Goal: Task Accomplishment & Management: Complete application form

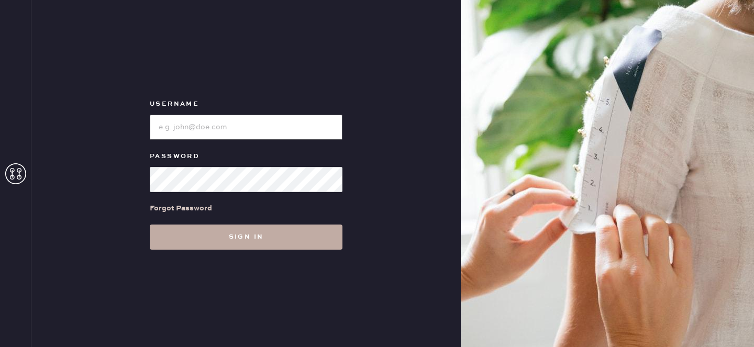
type input "reformationdomainnorthsideaustin"
click at [229, 238] on button "Sign in" at bounding box center [246, 237] width 193 height 25
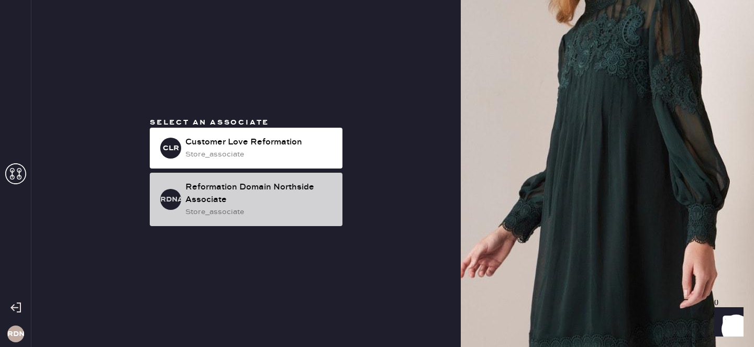
click at [274, 210] on div "store_associate" at bounding box center [259, 212] width 149 height 12
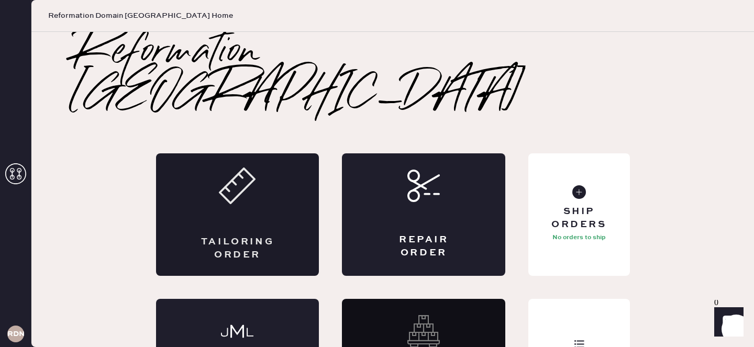
click at [264, 165] on div "Tailoring Order" at bounding box center [237, 214] width 163 height 122
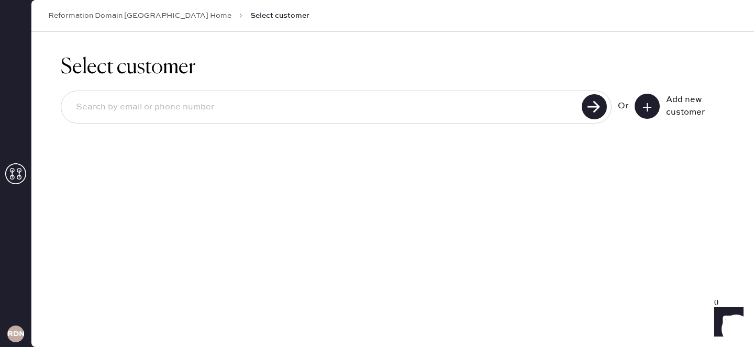
click at [236, 92] on div at bounding box center [336, 107] width 551 height 33
click at [236, 100] on input at bounding box center [323, 107] width 511 height 24
click at [646, 115] on button at bounding box center [646, 106] width 25 height 25
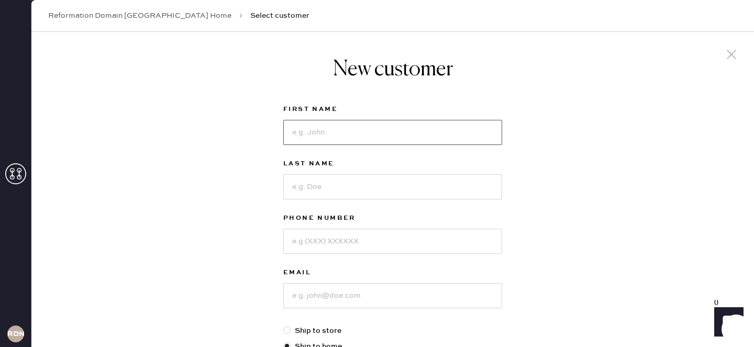
click at [316, 132] on input at bounding box center [392, 132] width 219 height 25
click at [728, 49] on icon at bounding box center [731, 55] width 16 height 16
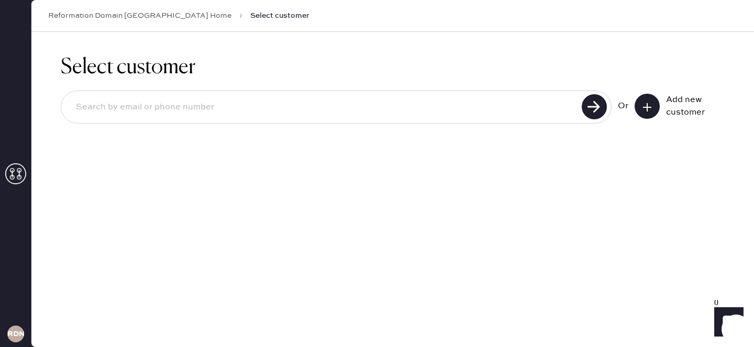
click at [203, 105] on input at bounding box center [323, 107] width 511 height 24
click at [655, 112] on button at bounding box center [646, 106] width 25 height 25
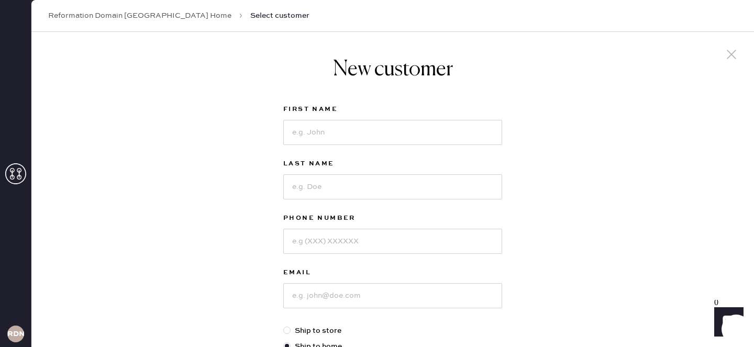
click at [736, 58] on icon at bounding box center [731, 55] width 16 height 16
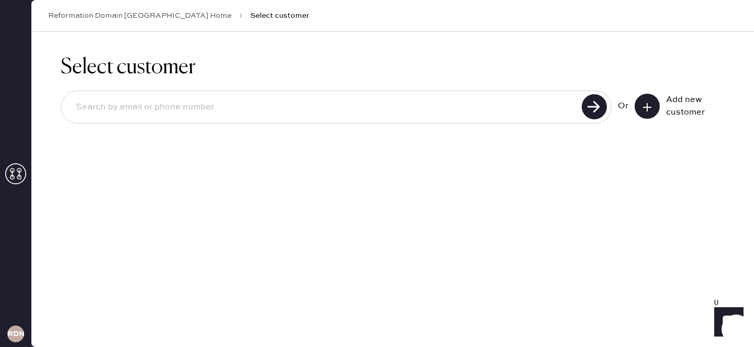
click at [317, 102] on input at bounding box center [323, 107] width 511 height 24
type input "[EMAIL_ADDRESS][DOMAIN_NAME]"
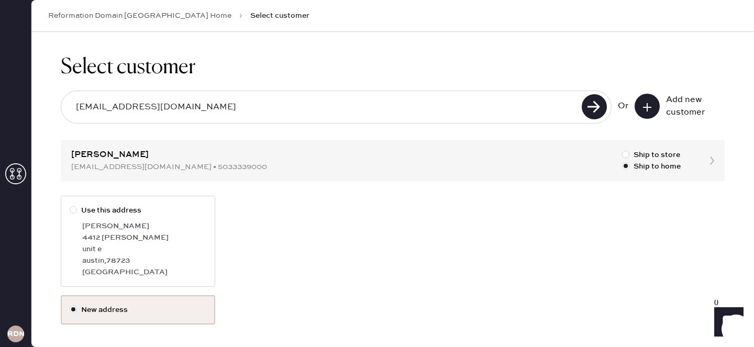
click at [77, 211] on div at bounding box center [76, 211] width 12 height 12
click at [70, 205] on input "Use this address" at bounding box center [70, 205] width 1 height 1
radio input "true"
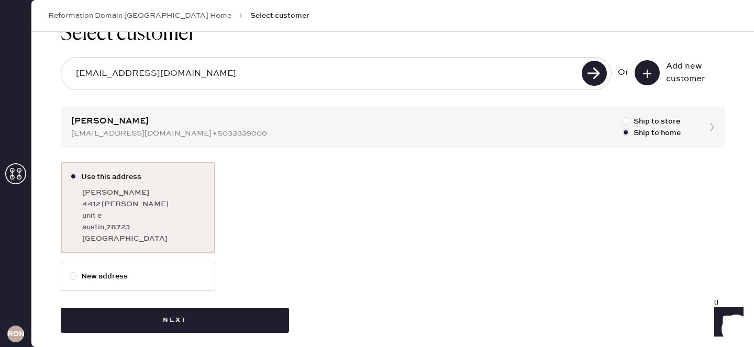
scroll to position [42, 0]
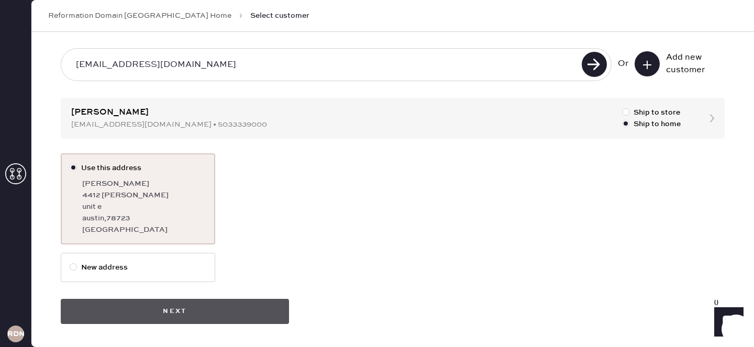
click at [204, 307] on button "Next" at bounding box center [175, 311] width 228 height 25
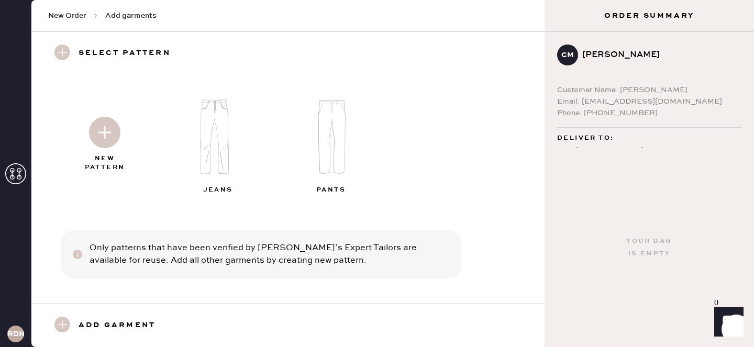
click at [341, 137] on img at bounding box center [331, 137] width 113 height 91
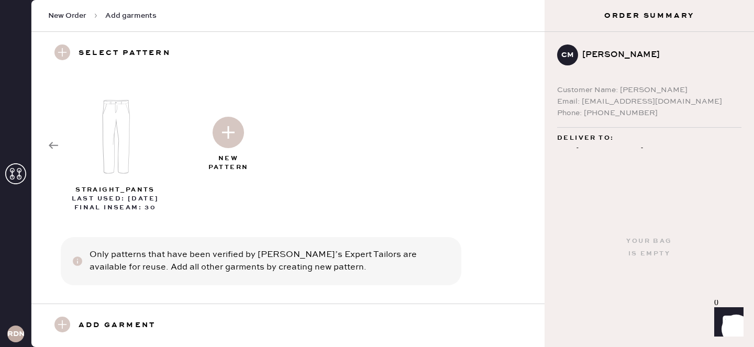
scroll to position [6, 0]
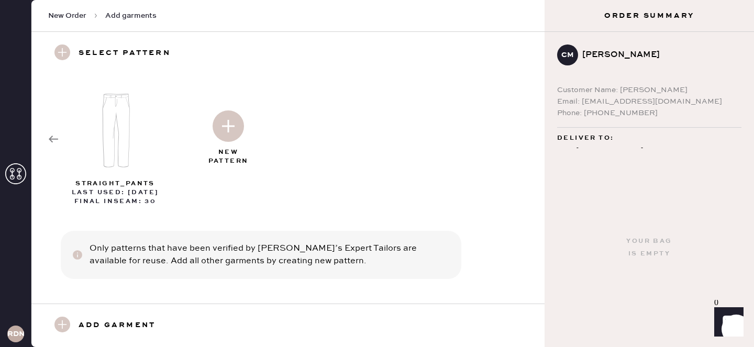
click at [119, 146] on img at bounding box center [116, 130] width 113 height 91
select select "4"
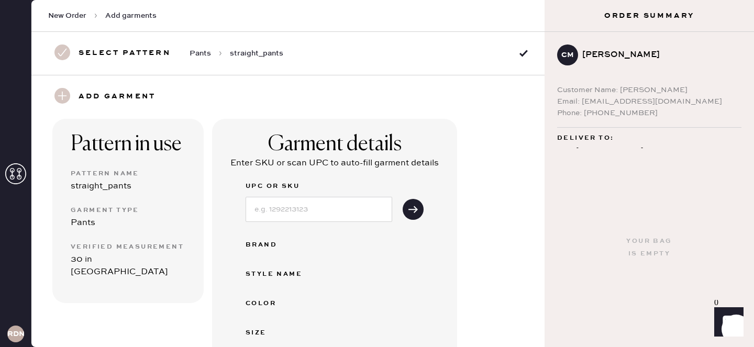
scroll to position [70, 0]
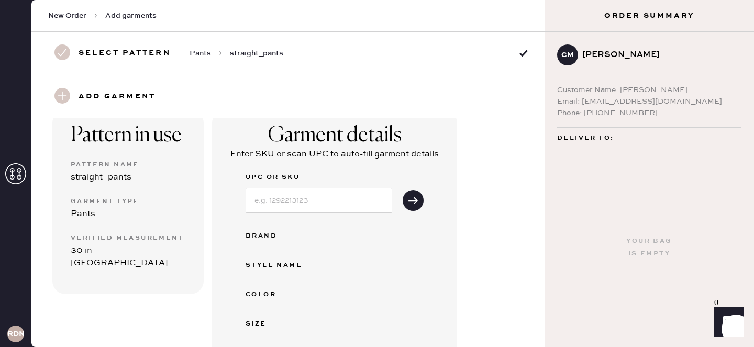
click at [275, 214] on div "UPC or SKU Brand Style name Color Size Hemster Garment Type Select Basic Skirt …" at bounding box center [334, 320] width 178 height 299
click at [275, 204] on input at bounding box center [318, 200] width 147 height 25
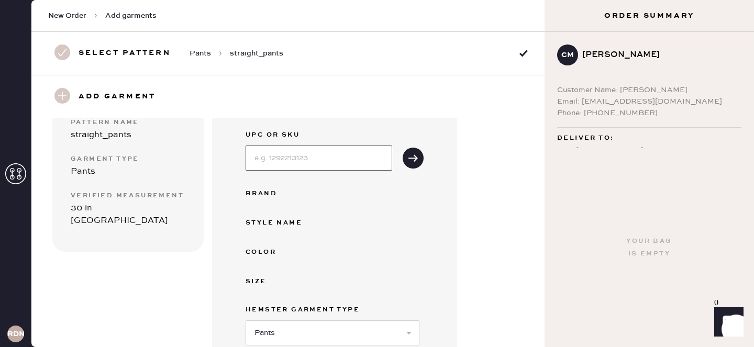
scroll to position [114, 0]
type input "1"
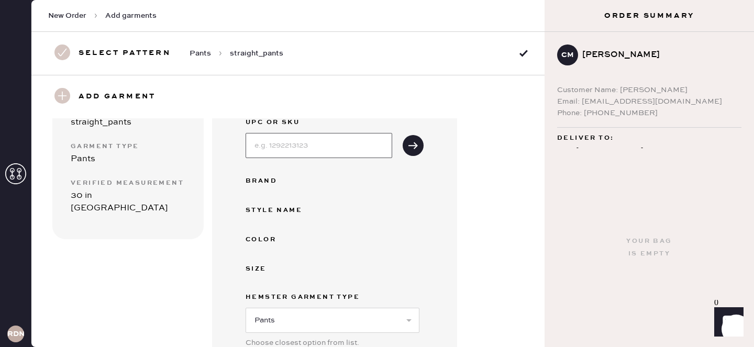
scroll to position [129, 0]
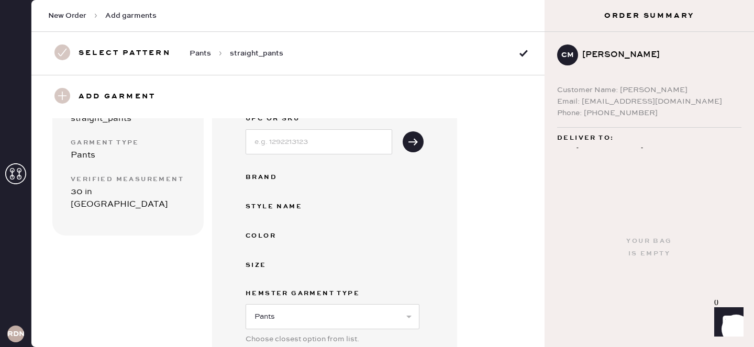
click at [261, 171] on div "Brand" at bounding box center [287, 177] width 84 height 13
click at [416, 141] on button "submit" at bounding box center [413, 141] width 21 height 21
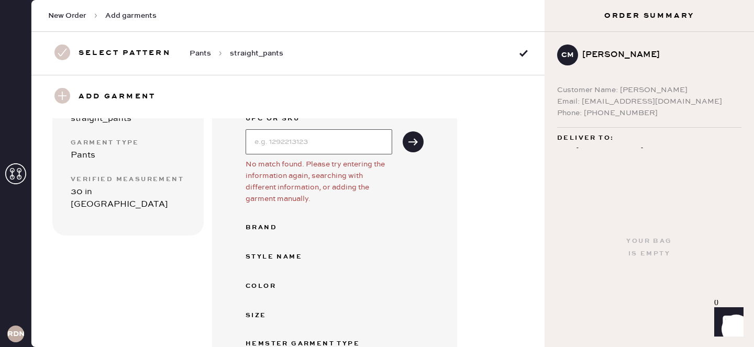
click at [367, 144] on input at bounding box center [318, 141] width 147 height 25
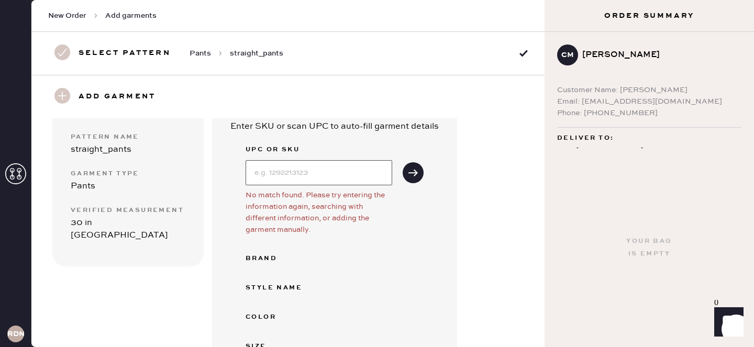
scroll to position [93, 0]
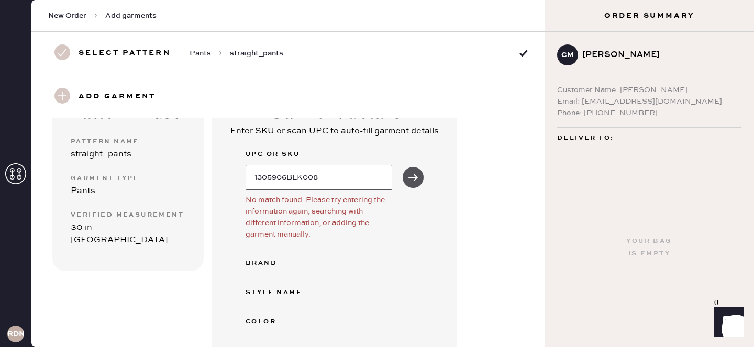
type input "1305906BLK008"
click at [414, 176] on use "submit" at bounding box center [412, 177] width 9 height 7
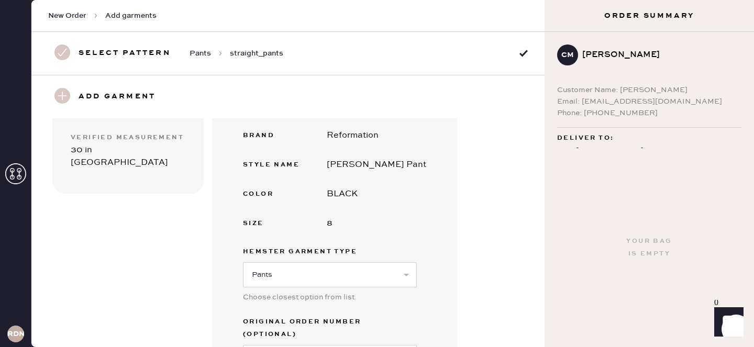
scroll to position [201, 0]
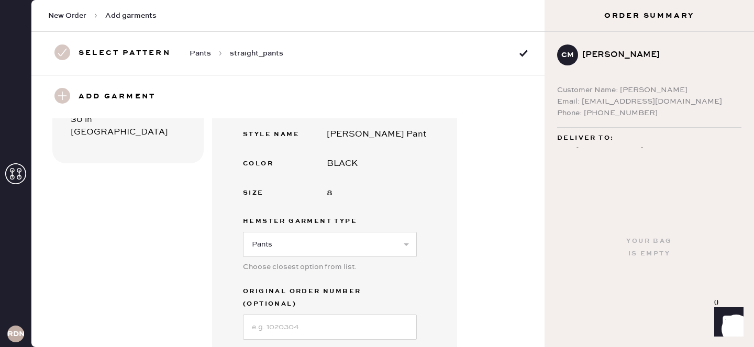
click at [392, 260] on div "Hemster Garment Type Select Basic Skirt Jeans Leggings Pants Shorts Basic Sleev…" at bounding box center [330, 250] width 174 height 70
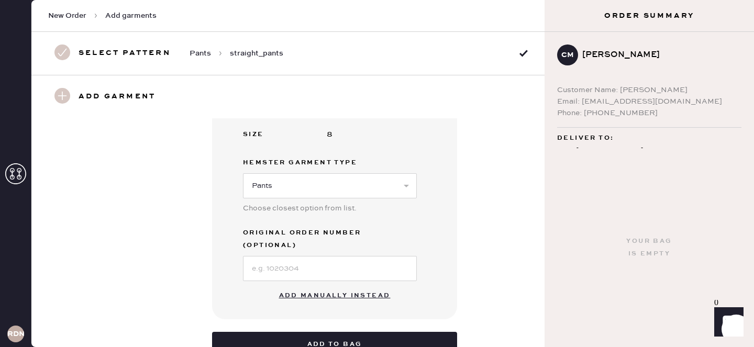
scroll to position [263, 0]
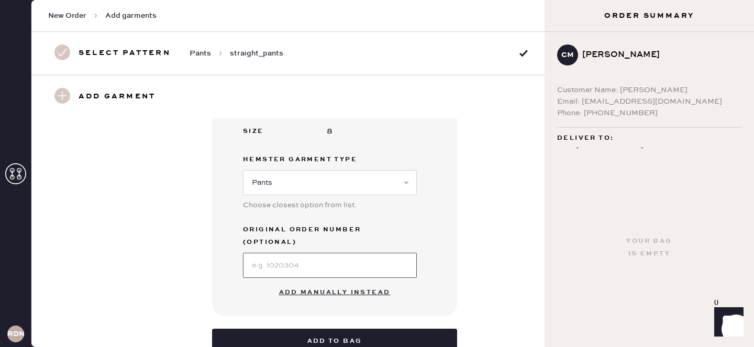
click at [384, 253] on input at bounding box center [330, 265] width 174 height 25
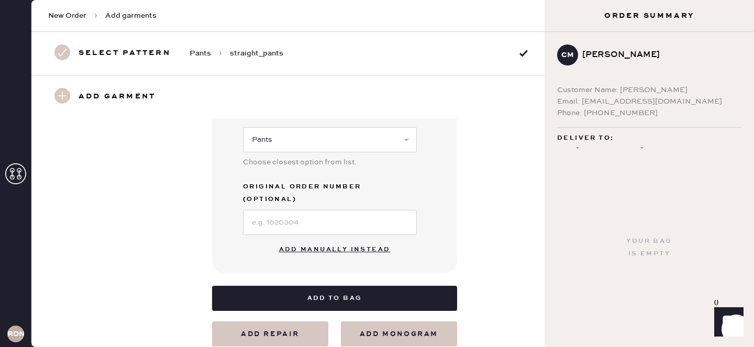
click at [366, 239] on button "Add manually instead" at bounding box center [335, 249] width 124 height 21
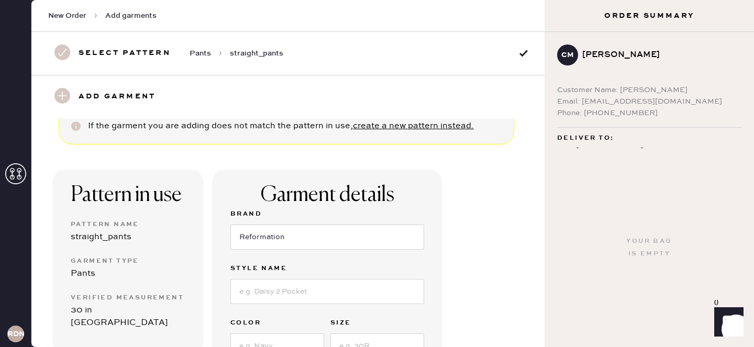
scroll to position [203, 0]
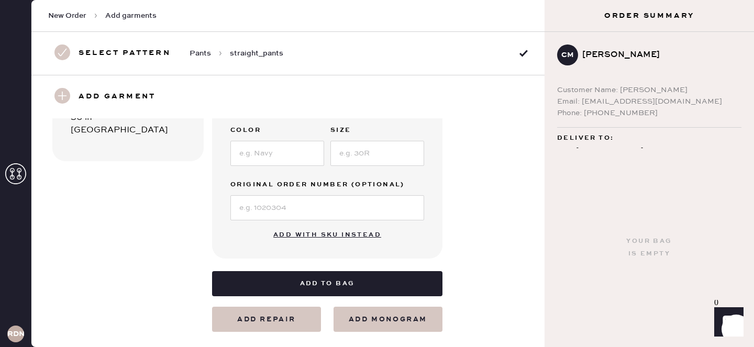
click at [327, 234] on button "Add with SKU instead" at bounding box center [327, 235] width 120 height 21
select select "4"
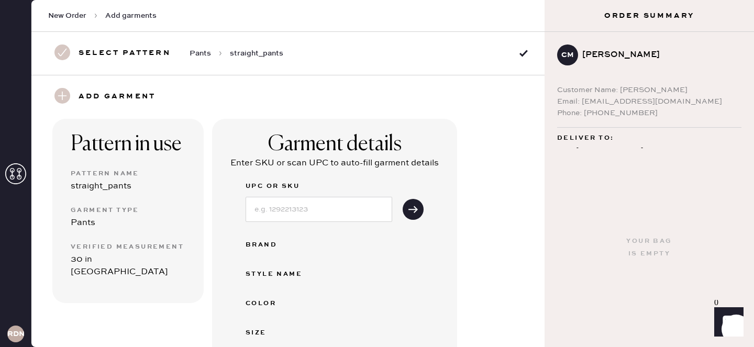
scroll to position [54, 0]
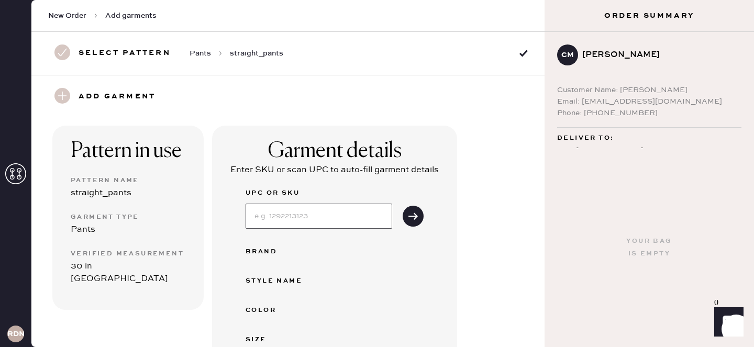
click at [320, 214] on input at bounding box center [318, 216] width 147 height 25
type input "1305906BLK008"
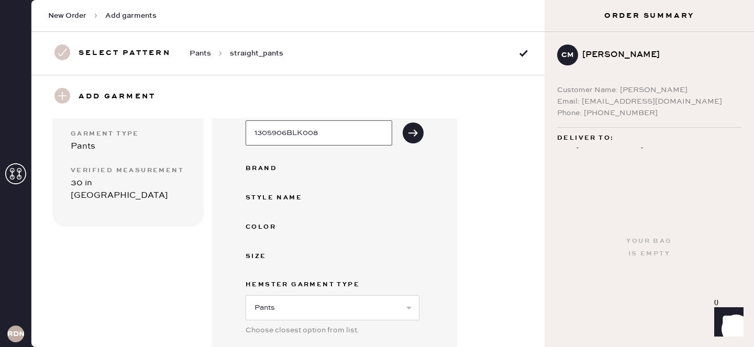
scroll to position [148, 0]
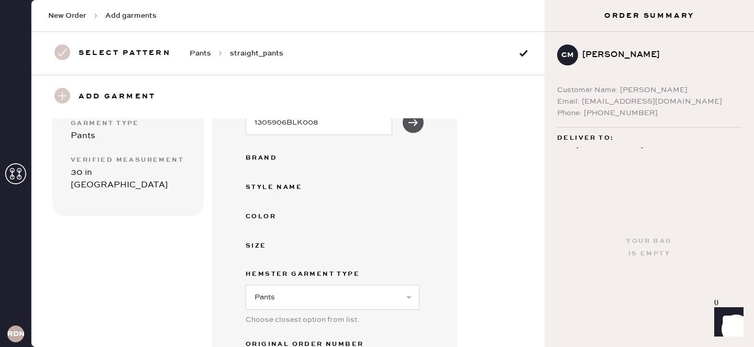
click at [418, 117] on button "submit" at bounding box center [413, 122] width 21 height 21
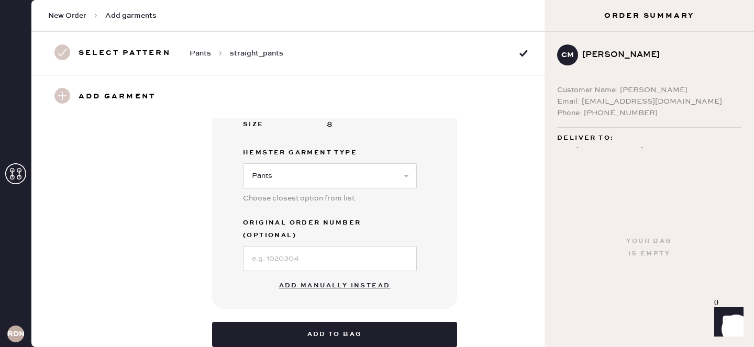
scroll to position [303, 0]
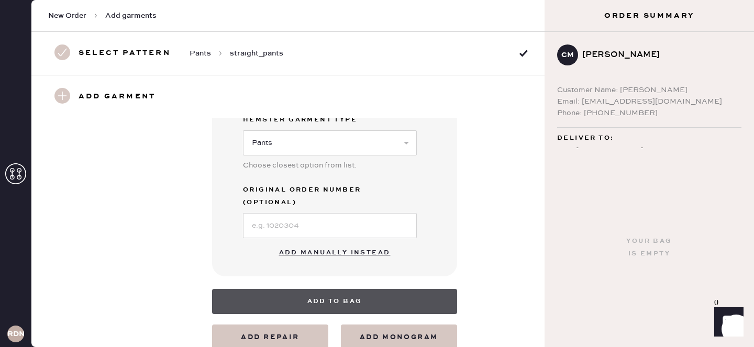
click at [282, 289] on button "Add to bag" at bounding box center [334, 301] width 245 height 25
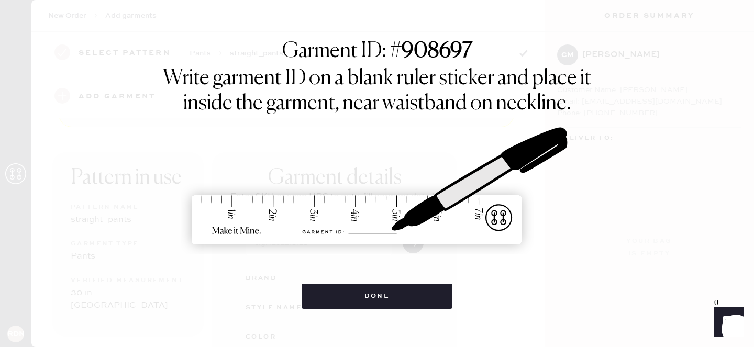
scroll to position [24, 0]
click at [422, 239] on img at bounding box center [377, 186] width 393 height 173
click at [640, 181] on div "Garment ID: # 908697 Write garment ID on a blank ruler sticker and place it ins…" at bounding box center [376, 174] width 533 height 270
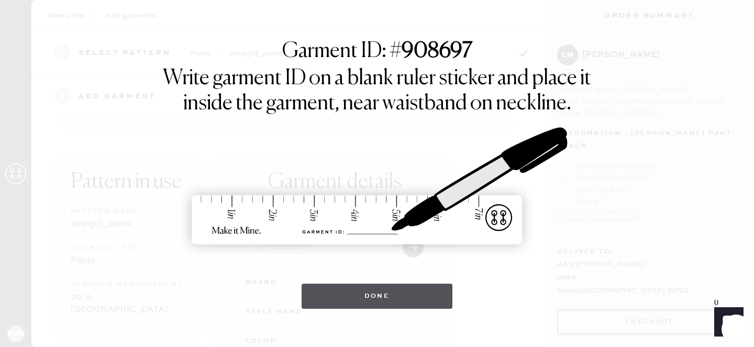
click at [413, 294] on button "Done" at bounding box center [376, 296] width 151 height 25
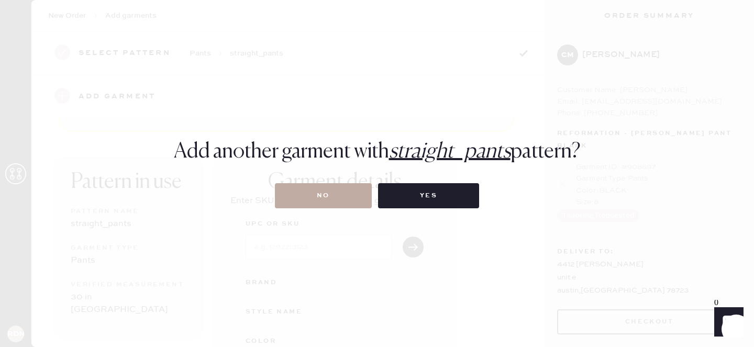
click at [331, 198] on button "No" at bounding box center [323, 195] width 97 height 25
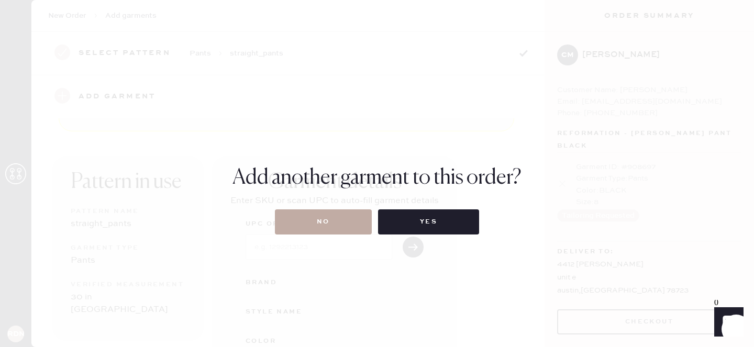
click at [363, 231] on button "No" at bounding box center [323, 221] width 97 height 25
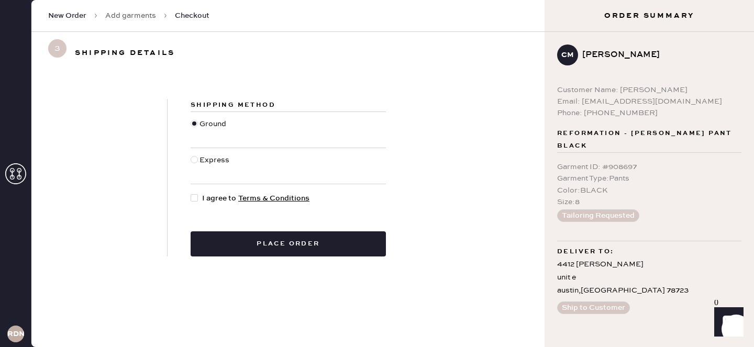
click at [148, 14] on link "Add garments" at bounding box center [130, 15] width 51 height 10
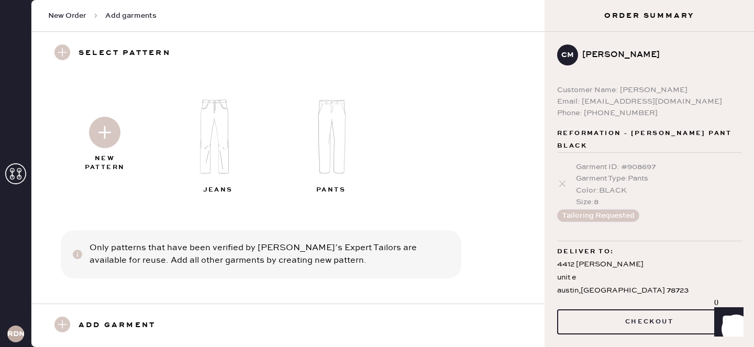
scroll to position [17, 0]
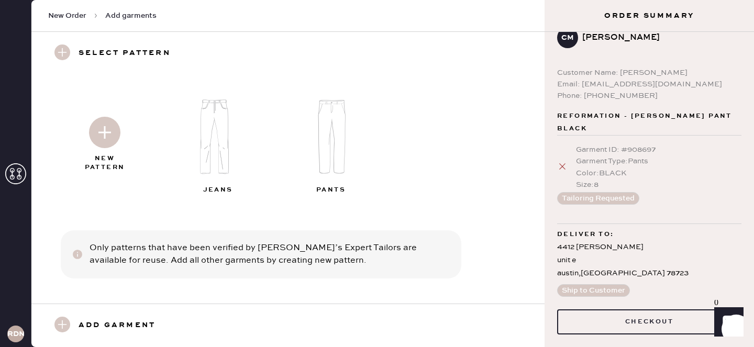
click at [564, 161] on icon at bounding box center [562, 166] width 10 height 10
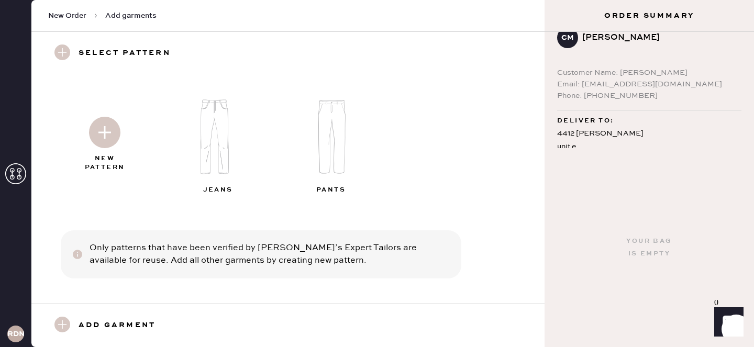
click at [57, 332] on icon at bounding box center [62, 325] width 16 height 16
click at [65, 317] on icon at bounding box center [62, 325] width 16 height 16
click at [330, 140] on img at bounding box center [331, 137] width 113 height 91
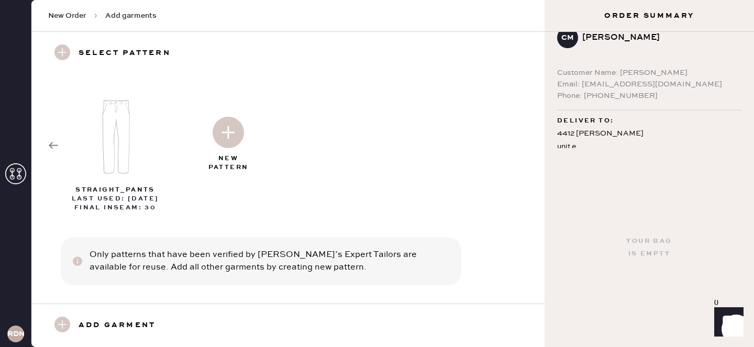
scroll to position [6, 0]
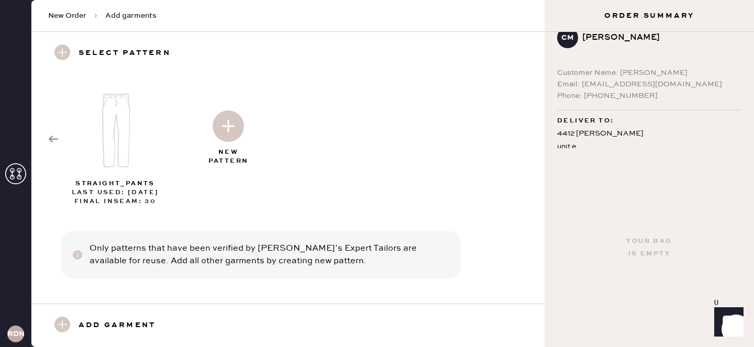
click at [221, 133] on img at bounding box center [228, 125] width 31 height 31
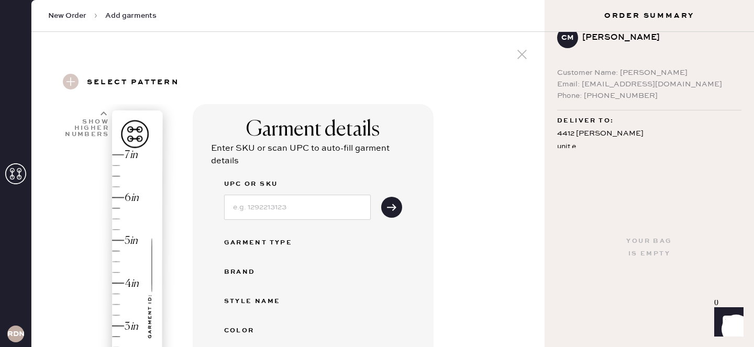
select select "4"
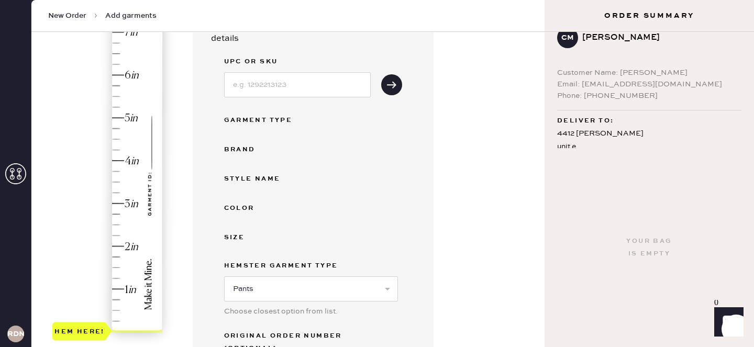
scroll to position [127, 0]
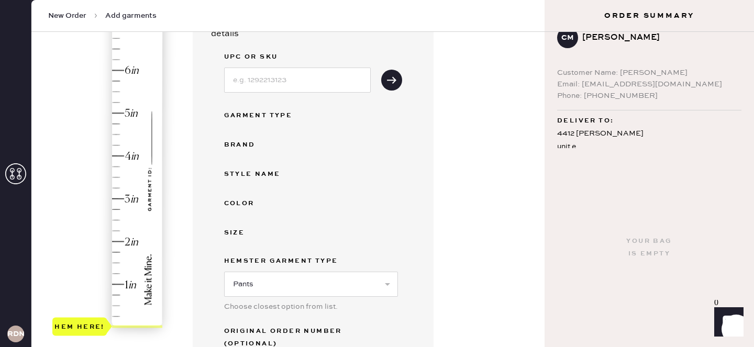
type input "2.5"
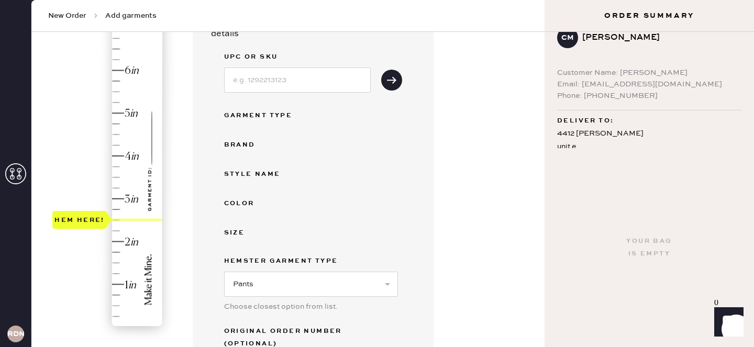
click at [114, 221] on div "Hem here!" at bounding box center [107, 177] width 111 height 309
click at [303, 86] on input at bounding box center [297, 80] width 147 height 25
type input "1305906BLK008"
click at [396, 84] on icon "submit" at bounding box center [391, 80] width 10 height 10
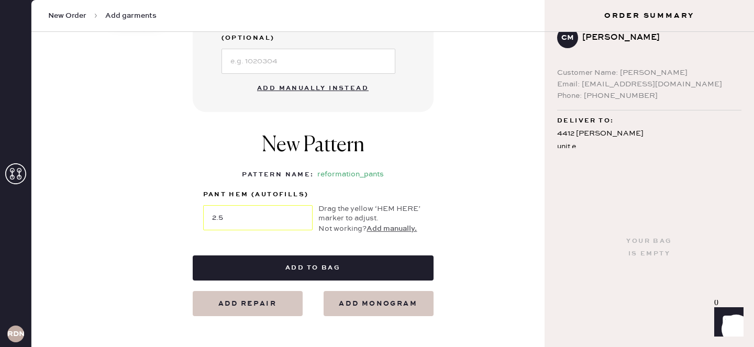
scroll to position [449, 0]
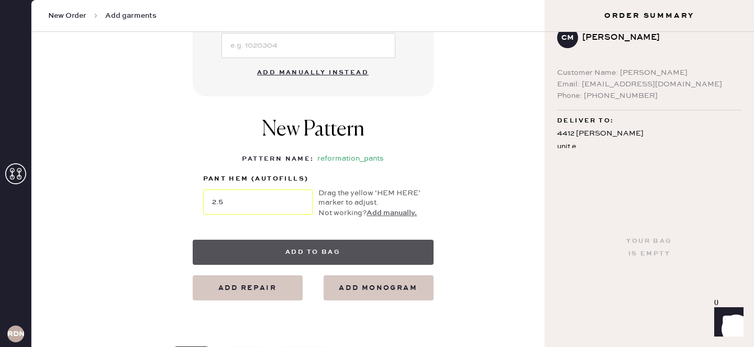
click at [318, 240] on button "Add to bag" at bounding box center [313, 252] width 241 height 25
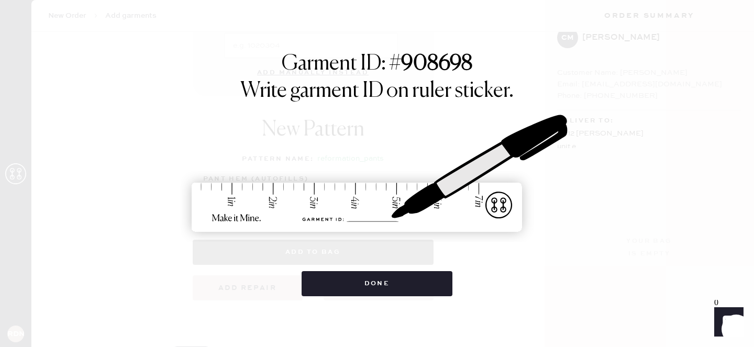
scroll to position [17, 0]
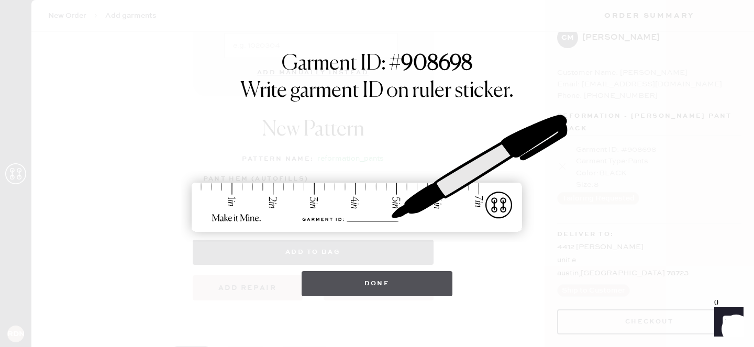
click at [402, 276] on button "Done" at bounding box center [376, 283] width 151 height 25
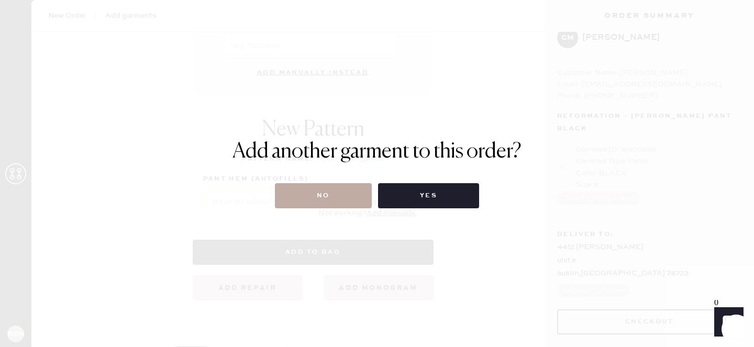
click at [332, 189] on button "No" at bounding box center [323, 195] width 97 height 25
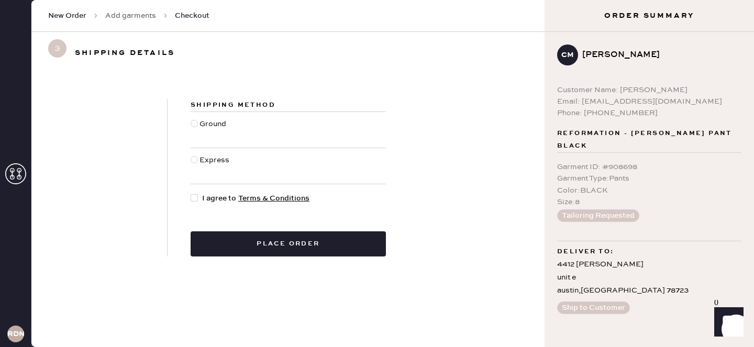
click at [194, 126] on div at bounding box center [194, 123] width 7 height 7
click at [191, 119] on input "Ground" at bounding box center [191, 118] width 1 height 1
radio input "true"
click at [195, 199] on div at bounding box center [194, 197] width 7 height 7
click at [191, 193] on input "I agree to Terms & Conditions" at bounding box center [191, 193] width 1 height 1
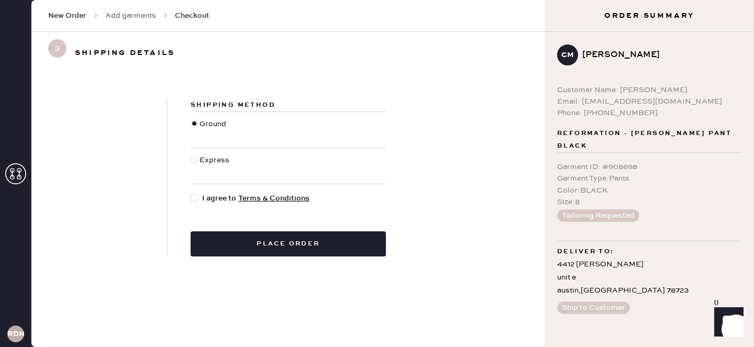
checkbox input "true"
click at [196, 164] on div at bounding box center [195, 165] width 9 height 23
click at [191, 155] on input "Express" at bounding box center [191, 154] width 1 height 1
radio input "true"
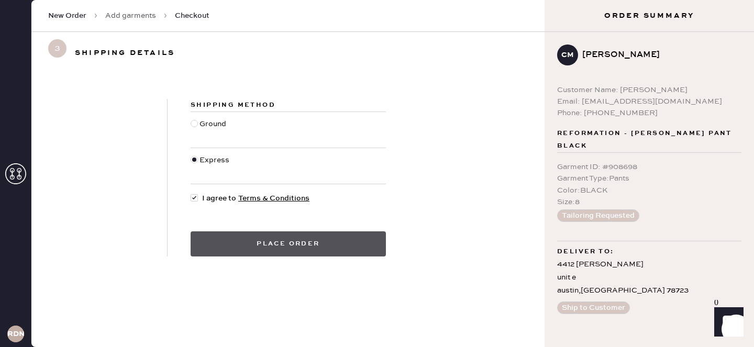
click at [240, 247] on button "Place order" at bounding box center [288, 243] width 195 height 25
